Goal: Information Seeking & Learning: Learn about a topic

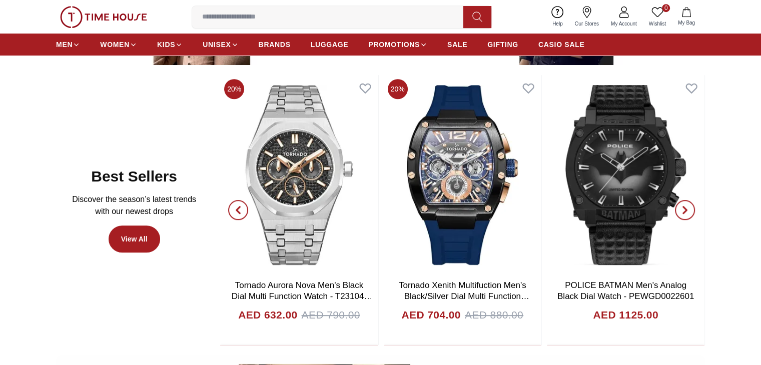
scroll to position [518, 0]
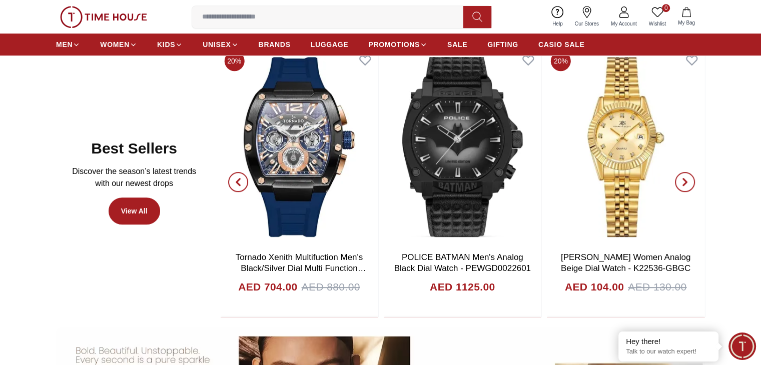
click at [240, 186] on span "button" at bounding box center [238, 182] width 20 height 20
click at [683, 183] on icon "button" at bounding box center [685, 182] width 8 height 8
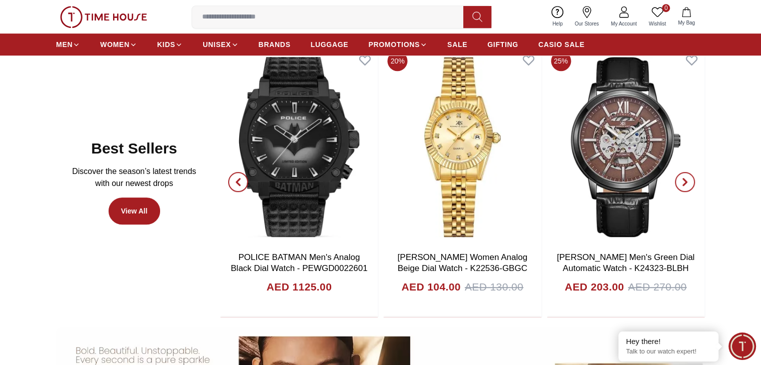
click at [683, 183] on icon "button" at bounding box center [685, 182] width 8 height 8
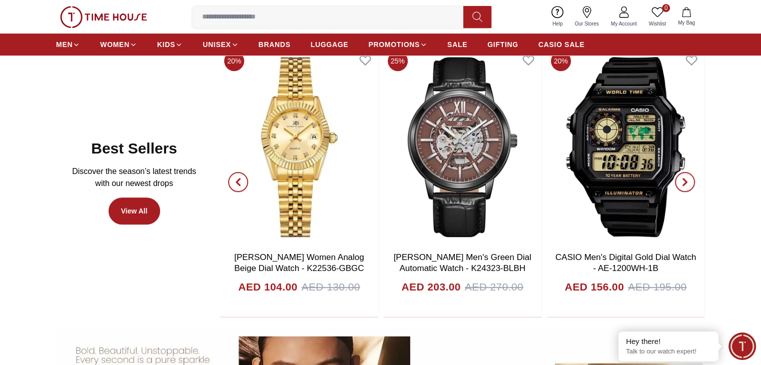
click at [683, 183] on icon "button" at bounding box center [685, 182] width 8 height 8
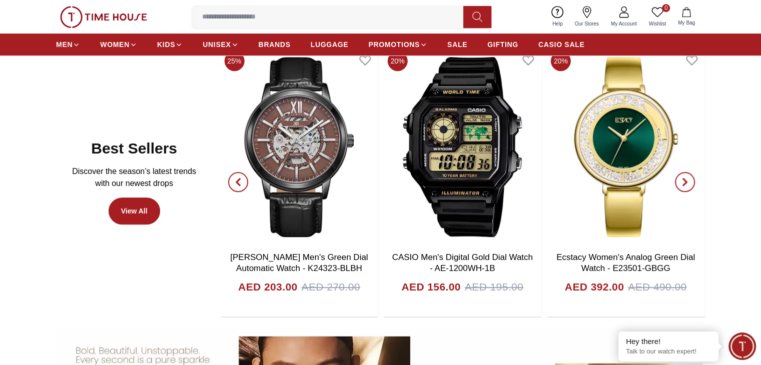
click at [683, 183] on icon "button" at bounding box center [685, 182] width 8 height 8
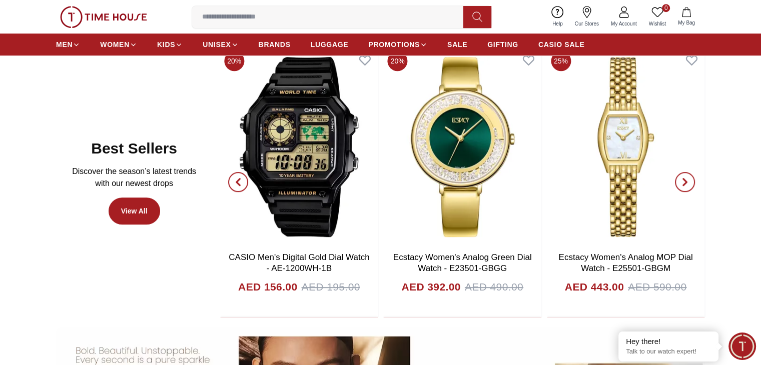
click at [683, 183] on icon "button" at bounding box center [685, 182] width 8 height 8
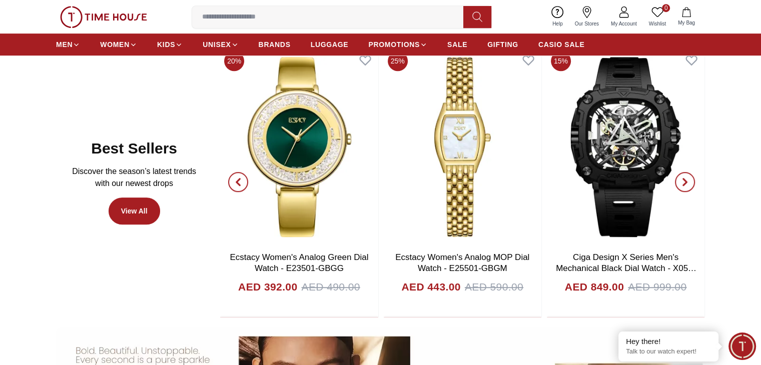
click at [683, 183] on icon "button" at bounding box center [685, 182] width 8 height 8
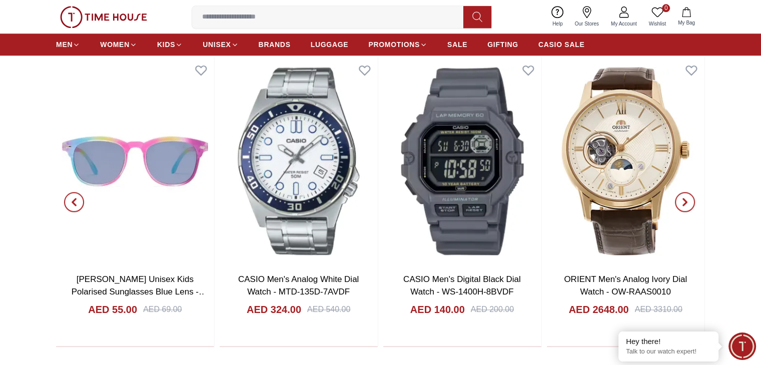
scroll to position [1081, 0]
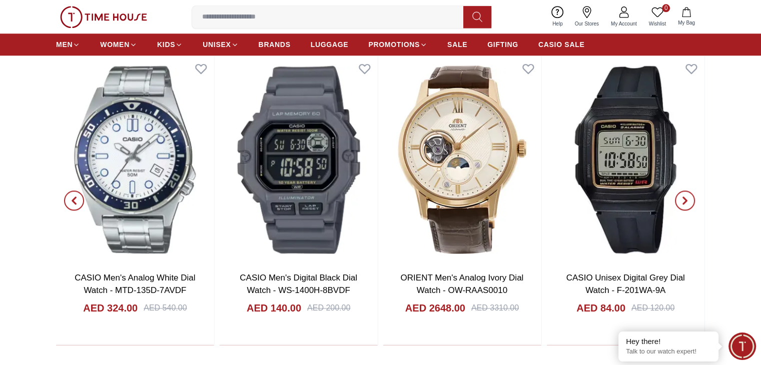
click at [681, 201] on span "button" at bounding box center [685, 201] width 20 height 20
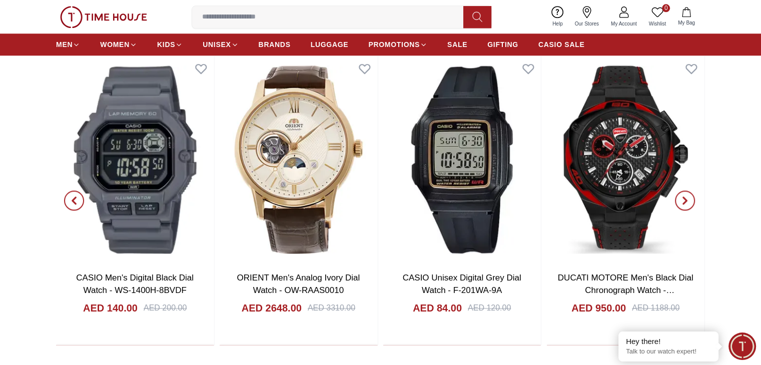
click at [681, 201] on span "button" at bounding box center [685, 201] width 20 height 20
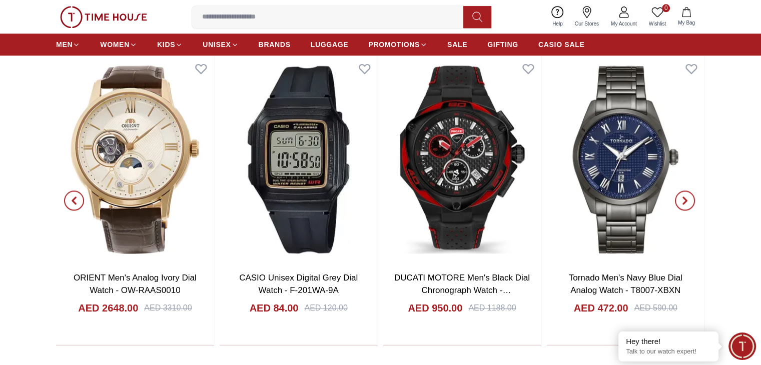
click at [681, 201] on span "button" at bounding box center [685, 201] width 20 height 20
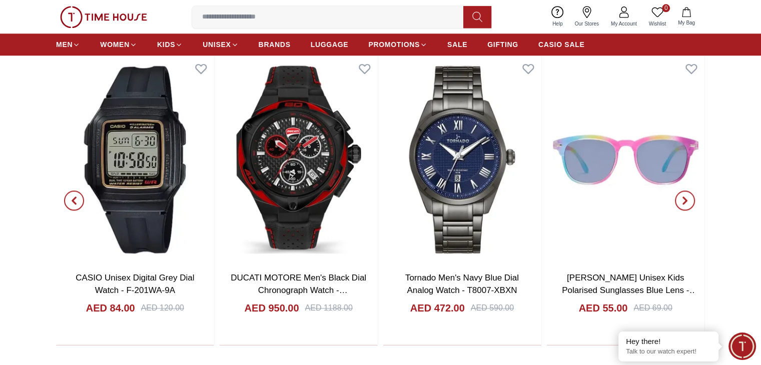
click at [681, 201] on span "button" at bounding box center [685, 201] width 20 height 20
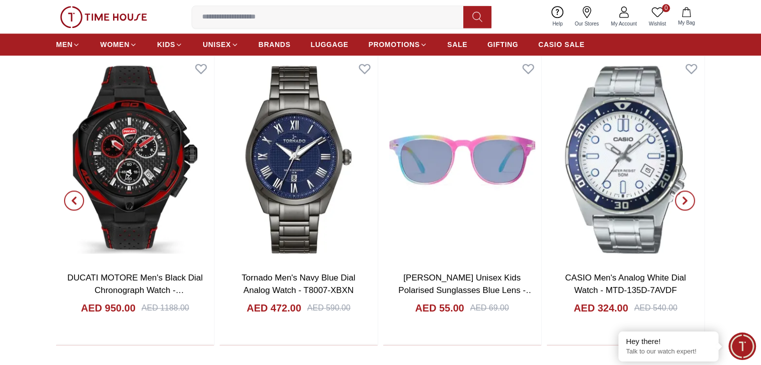
click at [681, 201] on span "button" at bounding box center [685, 201] width 20 height 20
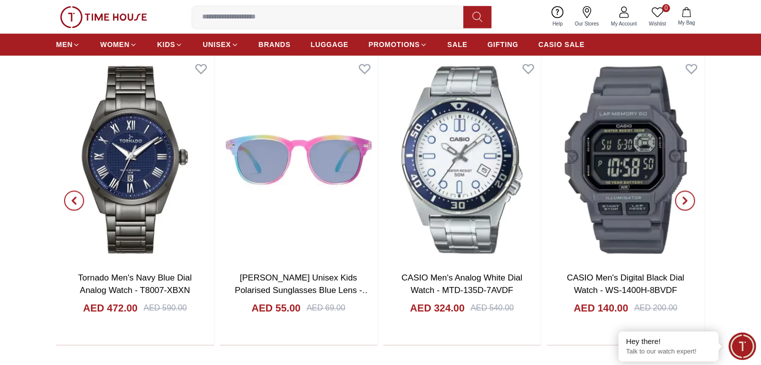
click at [681, 201] on span "button" at bounding box center [685, 201] width 20 height 20
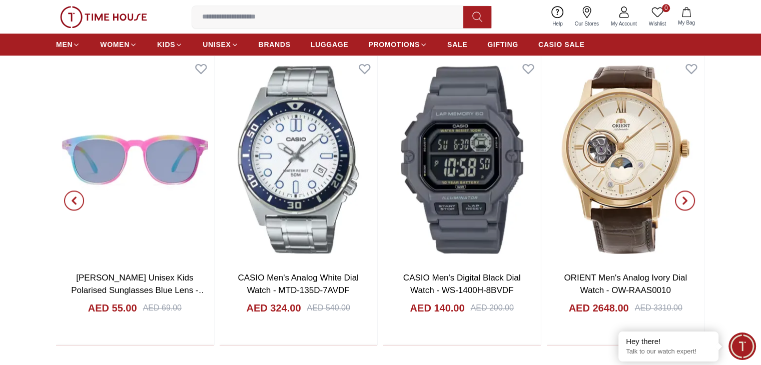
click at [681, 201] on span "button" at bounding box center [685, 201] width 20 height 20
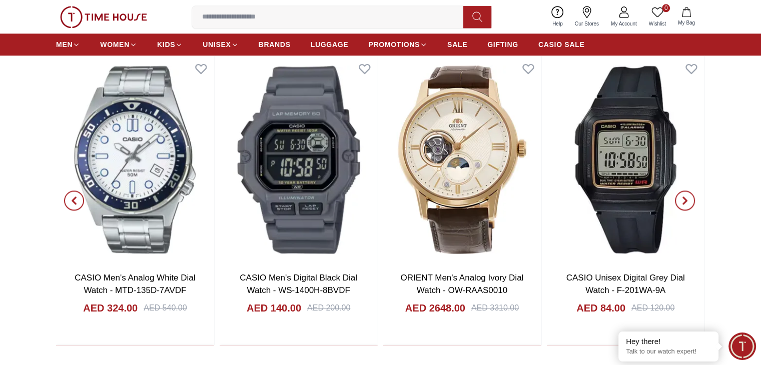
click at [681, 201] on span "button" at bounding box center [685, 201] width 20 height 20
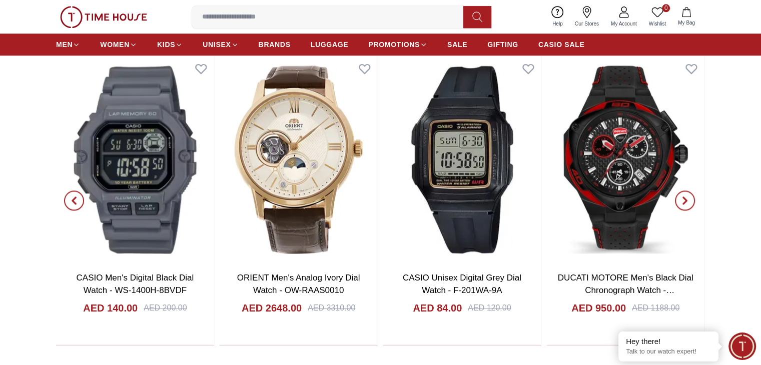
click at [681, 201] on span "button" at bounding box center [685, 201] width 20 height 20
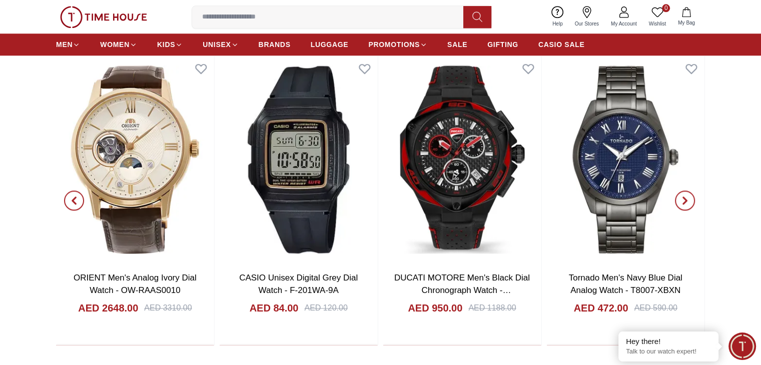
click at [681, 201] on span "button" at bounding box center [685, 201] width 20 height 20
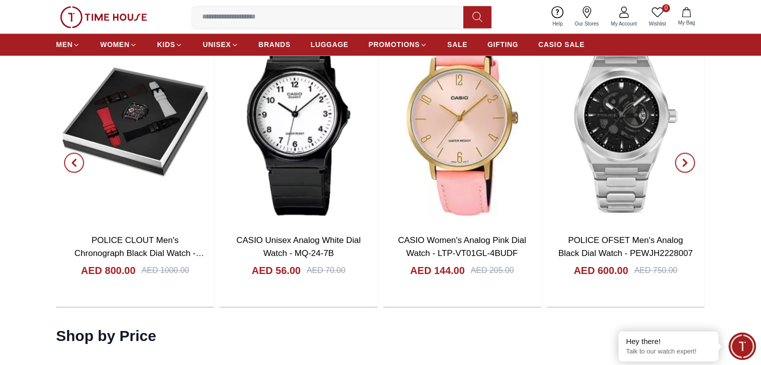
scroll to position [1703, 0]
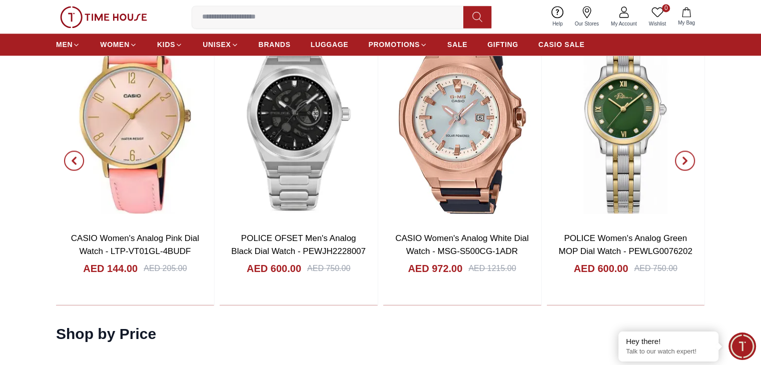
click at [684, 161] on icon "button" at bounding box center [685, 160] width 3 height 7
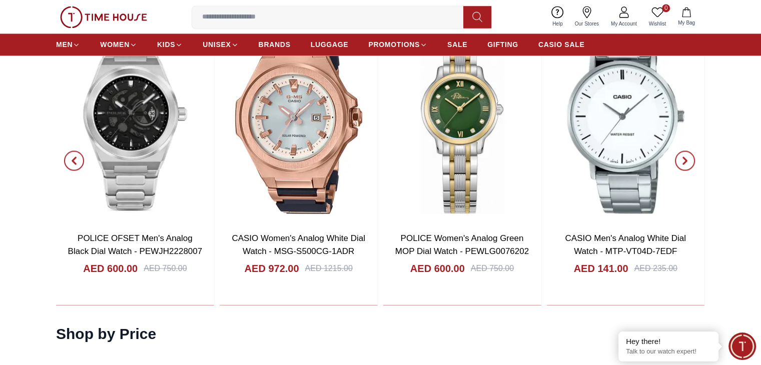
click at [684, 161] on icon "button" at bounding box center [685, 160] width 3 height 7
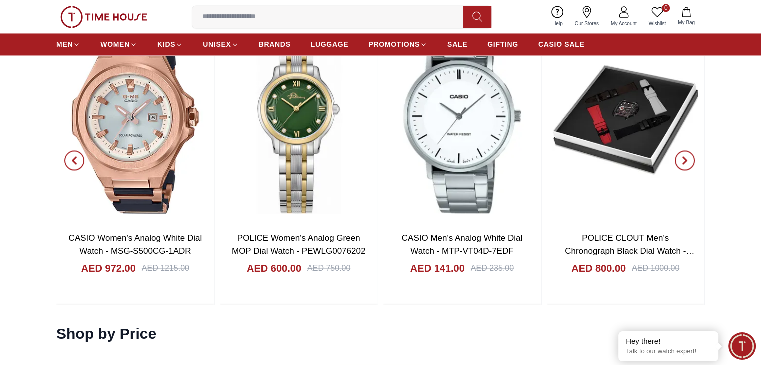
click at [684, 161] on icon "button" at bounding box center [685, 160] width 3 height 7
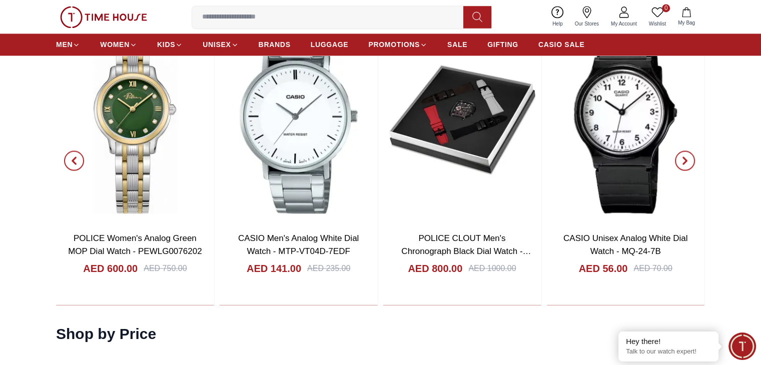
click at [684, 161] on icon "button" at bounding box center [685, 160] width 3 height 7
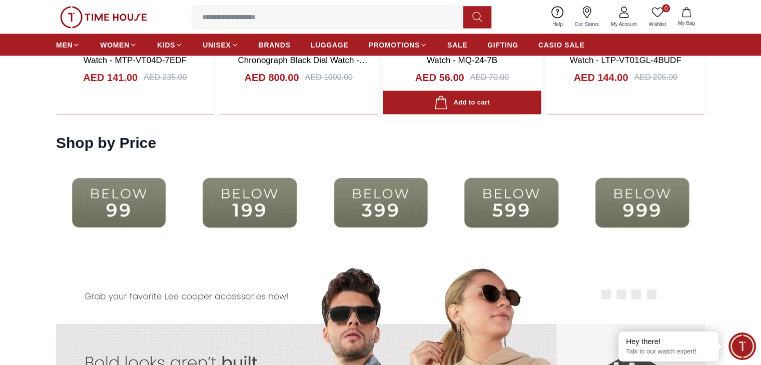
scroll to position [1894, 0]
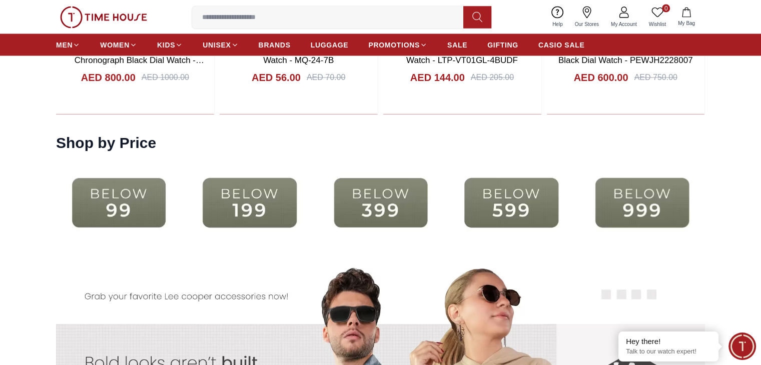
click at [372, 202] on img at bounding box center [381, 202] width 126 height 81
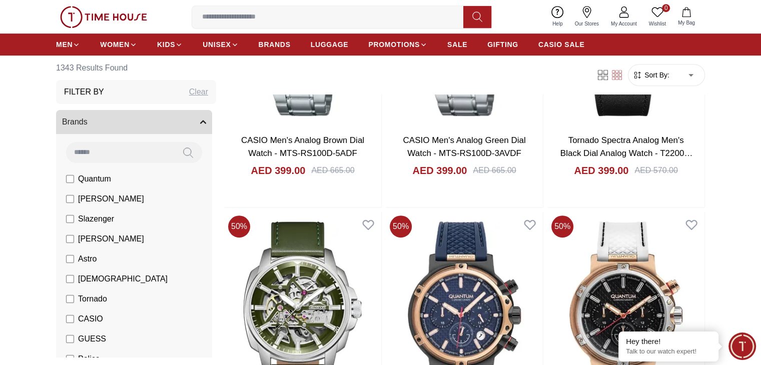
scroll to position [541, 0]
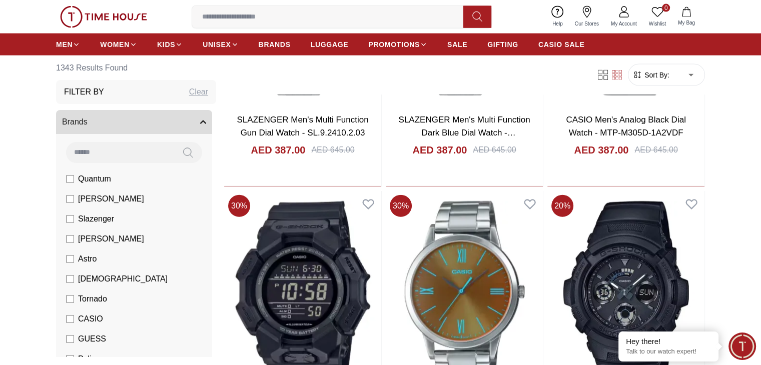
scroll to position [2310, 0]
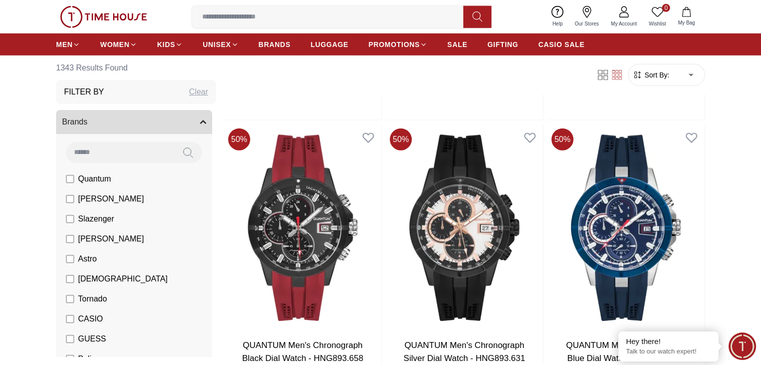
scroll to position [2962, 0]
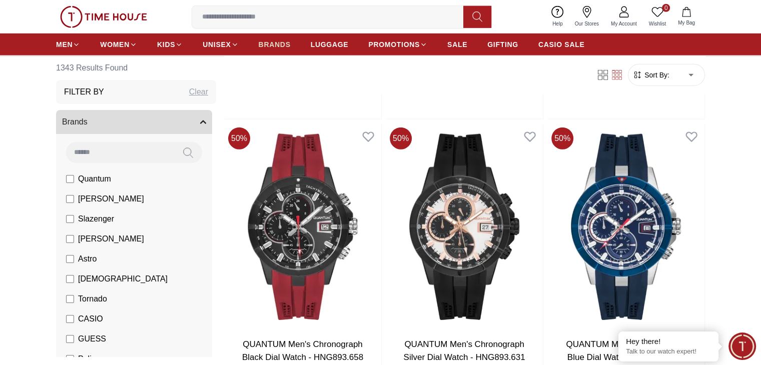
click at [283, 43] on span "BRANDS" at bounding box center [275, 45] width 32 height 10
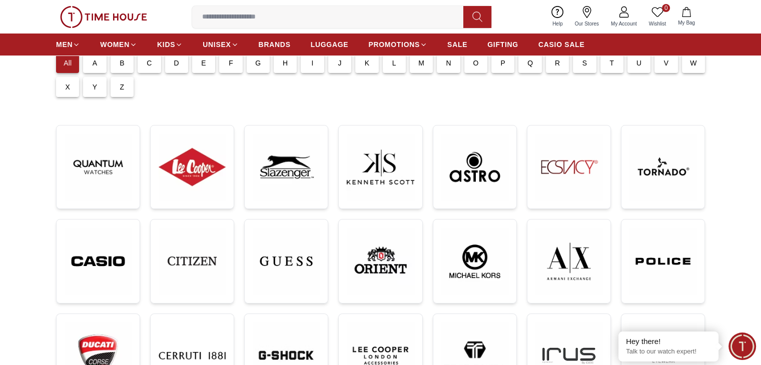
scroll to position [94, 0]
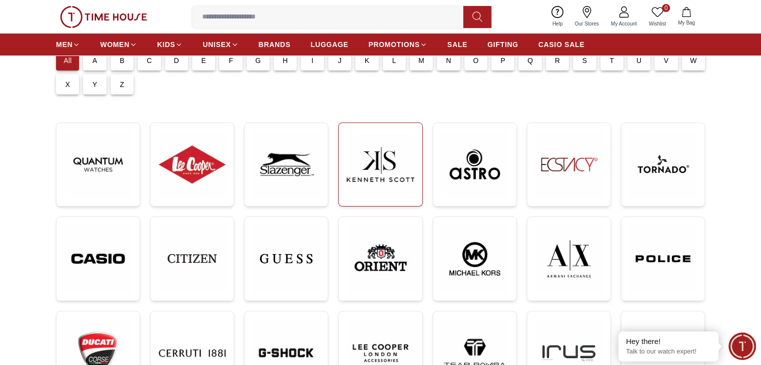
click at [388, 146] on img at bounding box center [380, 164] width 67 height 67
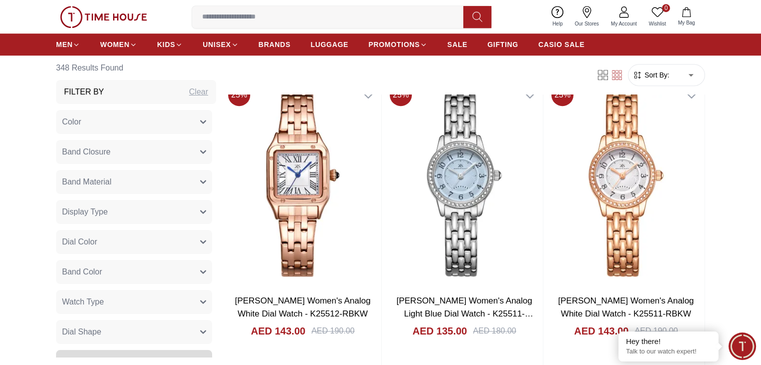
scroll to position [734, 0]
click at [548, 146] on img at bounding box center [626, 183] width 157 height 207
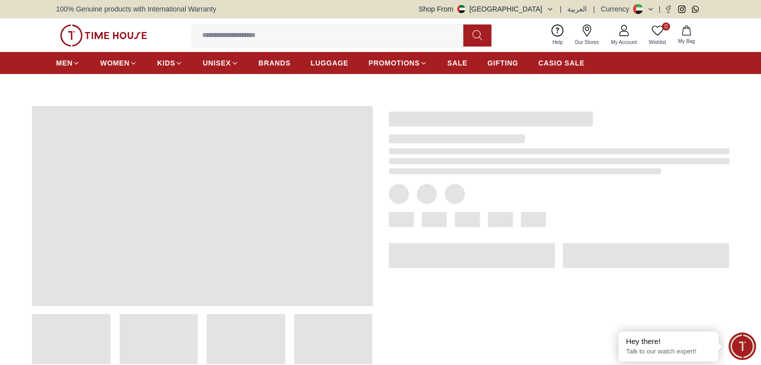
click at [388, 146] on div at bounding box center [551, 227] width 357 height 274
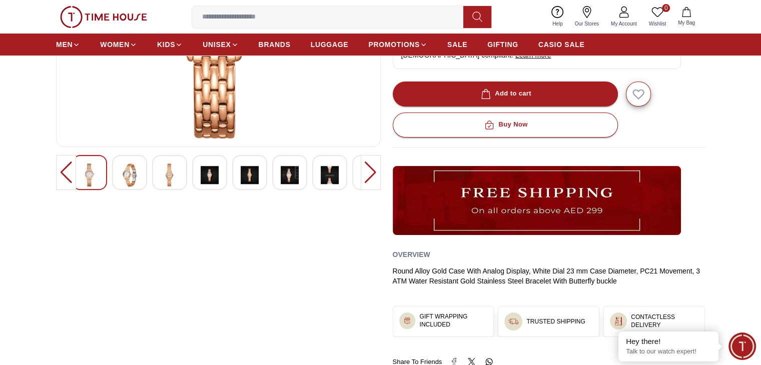
scroll to position [230, 0]
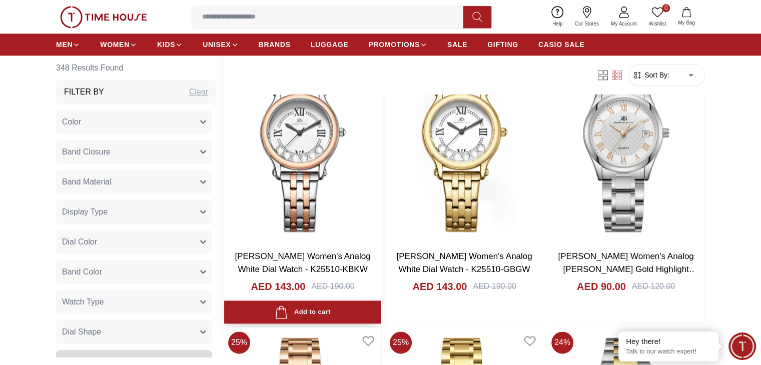
scroll to position [1377, 0]
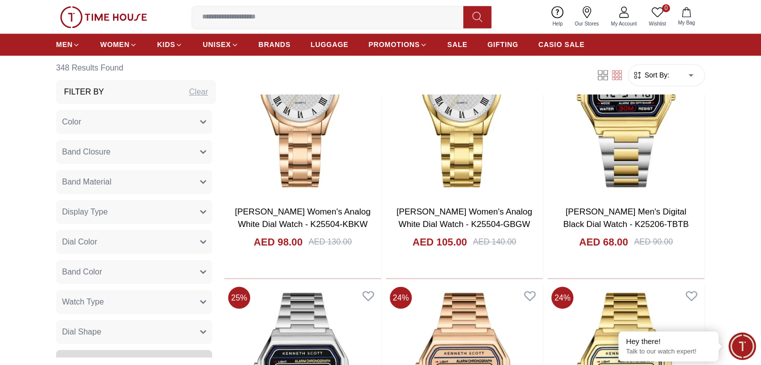
scroll to position [1700, 0]
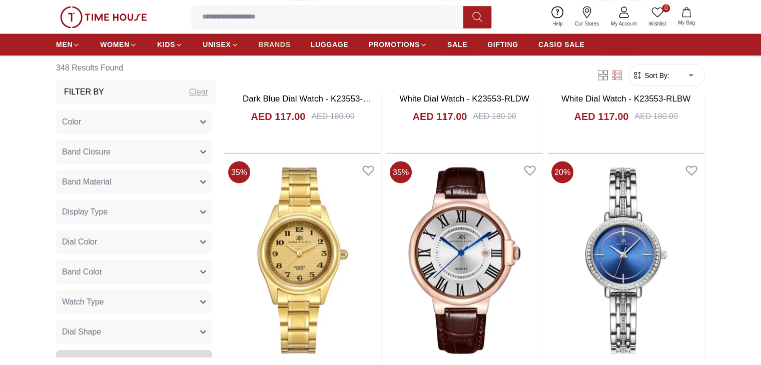
click at [282, 41] on span "BRANDS" at bounding box center [275, 45] width 32 height 10
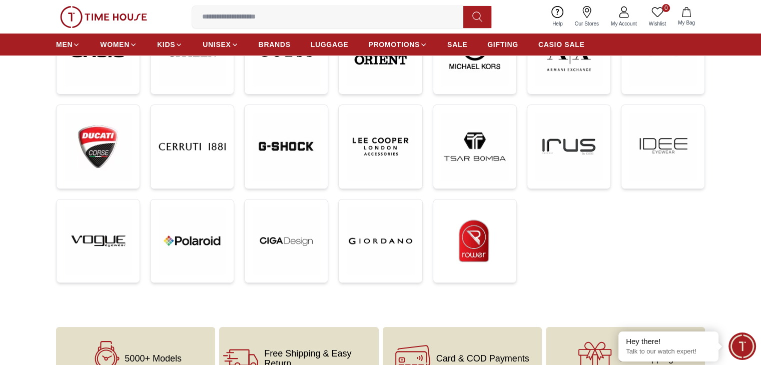
scroll to position [303, 0]
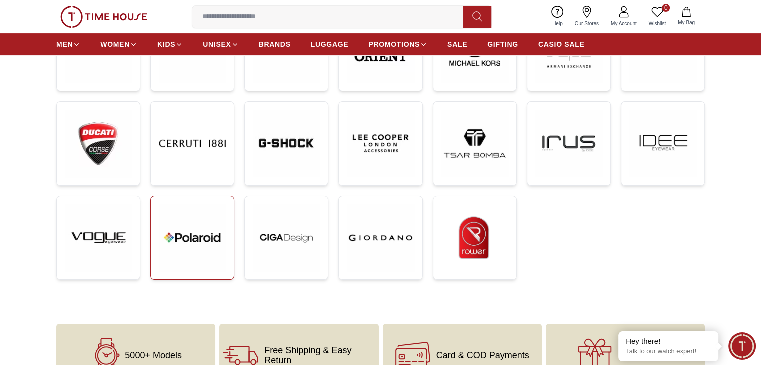
click at [195, 243] on img at bounding box center [192, 238] width 67 height 67
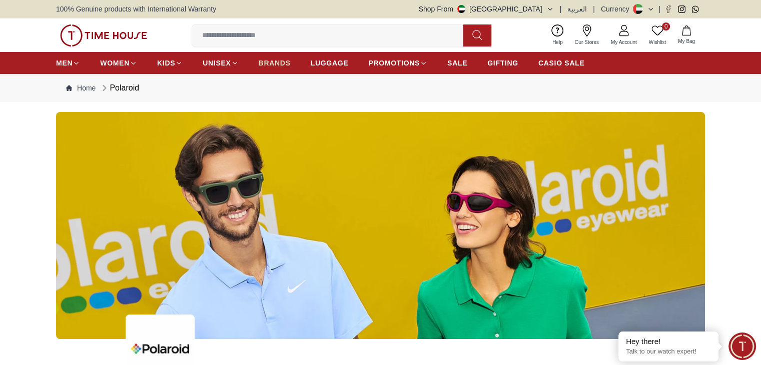
click at [278, 69] on link "BRANDS" at bounding box center [275, 63] width 32 height 18
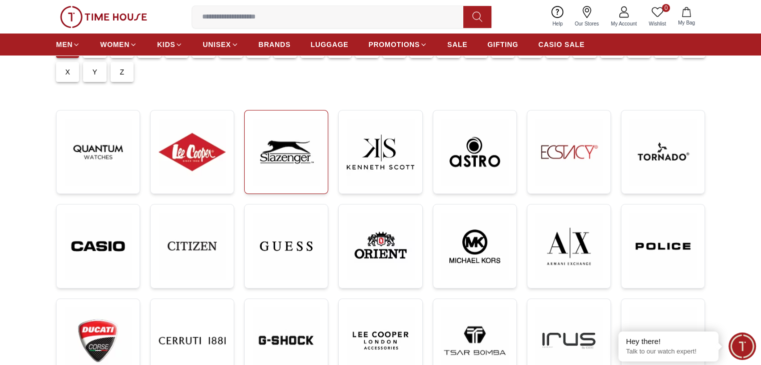
scroll to position [108, 0]
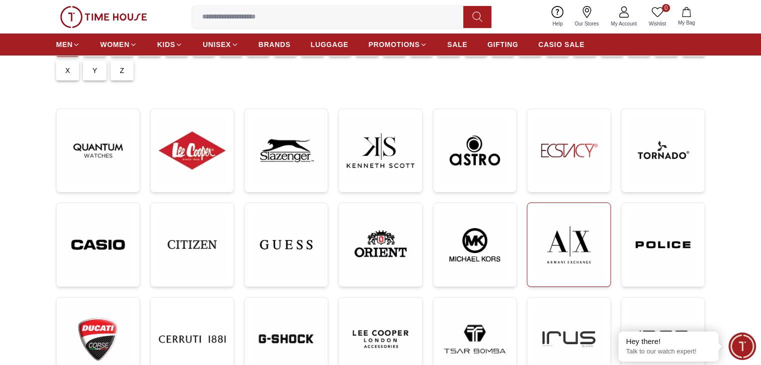
click at [564, 223] on img at bounding box center [569, 245] width 67 height 68
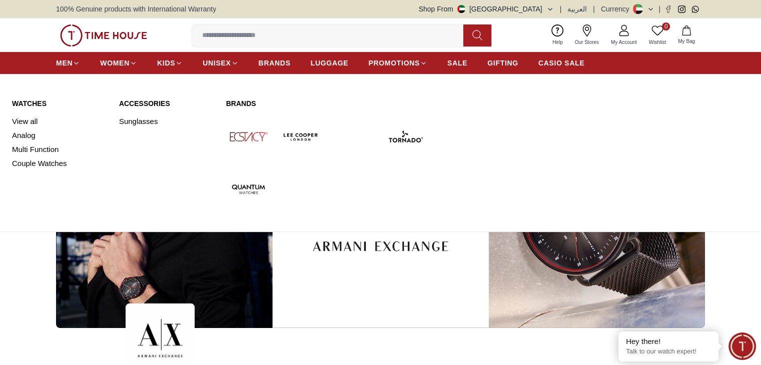
click at [405, 138] on img at bounding box center [405, 137] width 45 height 45
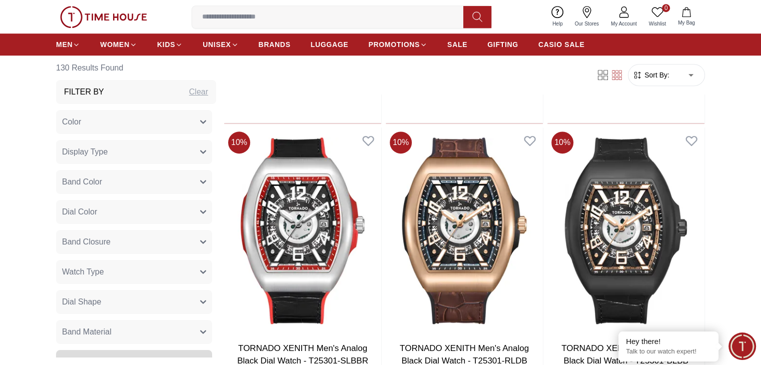
scroll to position [705, 0]
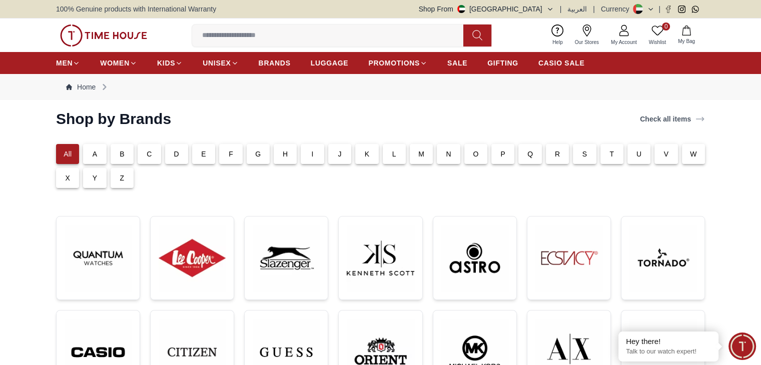
scroll to position [108, 0]
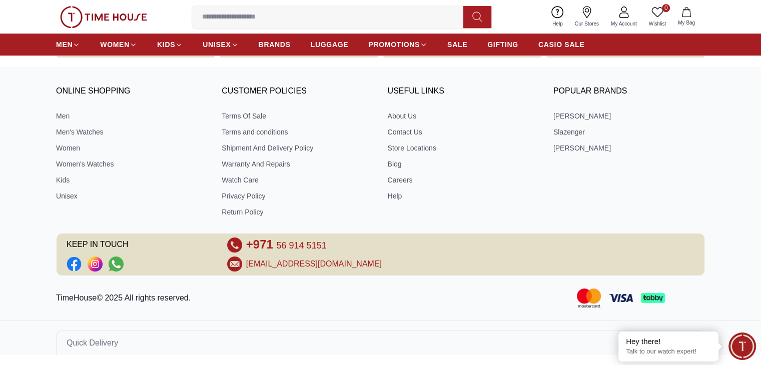
scroll to position [1826, 0]
